Goal: Information Seeking & Learning: Learn about a topic

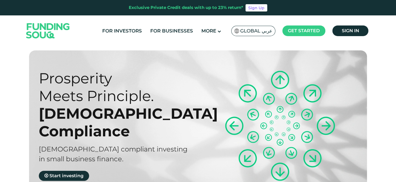
click at [343, 64] on div "Prosperity Meets Principle. Shariah Compliance [DEMOGRAPHIC_DATA] compliant inv…" at bounding box center [202, 124] width 338 height 149
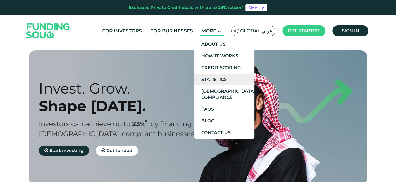
click at [222, 79] on link "Statistics" at bounding box center [224, 79] width 60 height 12
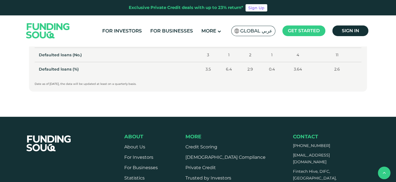
scroll to position [277, 0]
